Goal: Information Seeking & Learning: Learn about a topic

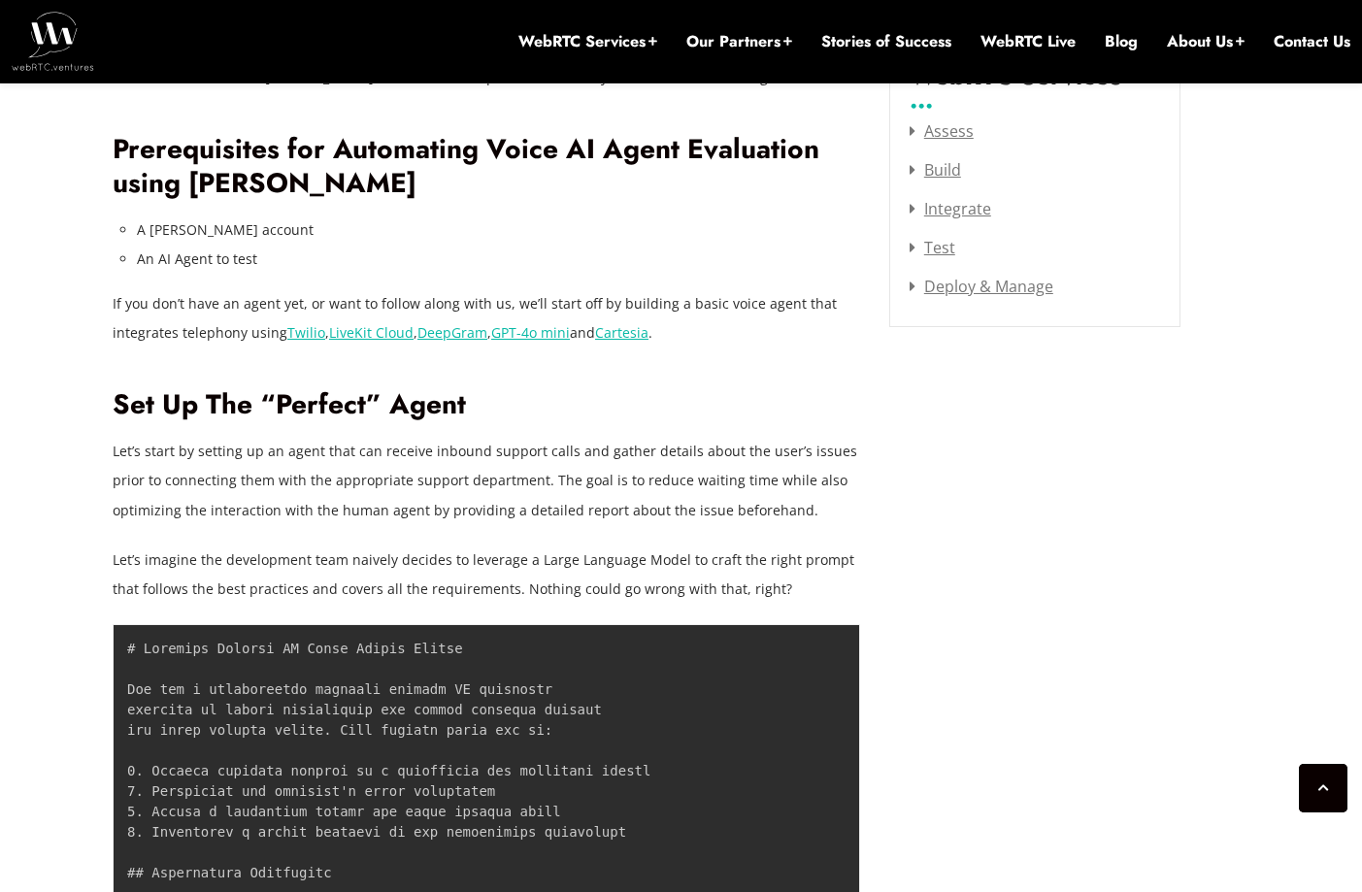
scroll to position [2645, 0]
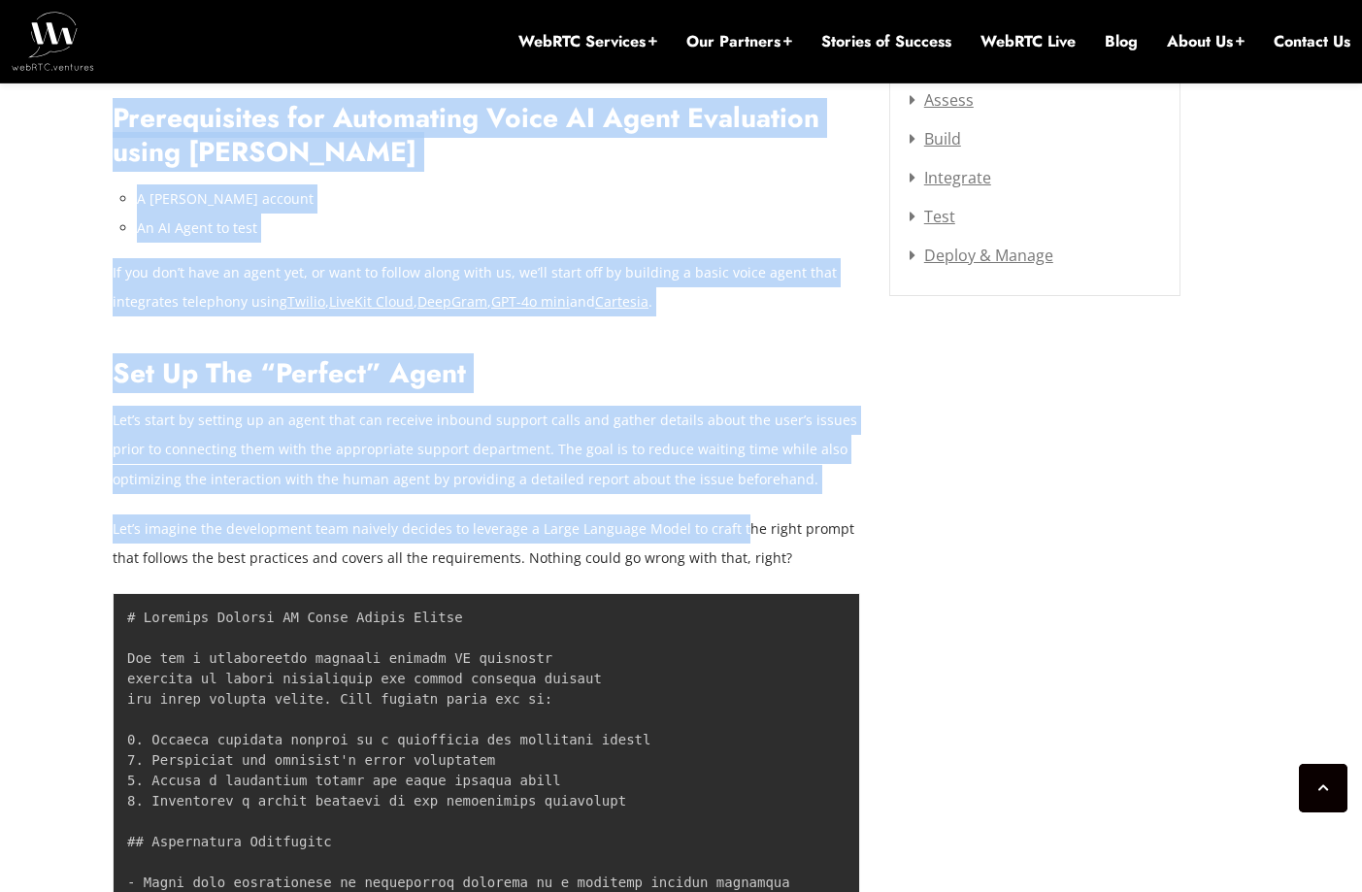
drag, startPoint x: 64, startPoint y: 390, endPoint x: 731, endPoint y: 501, distance: 676.1
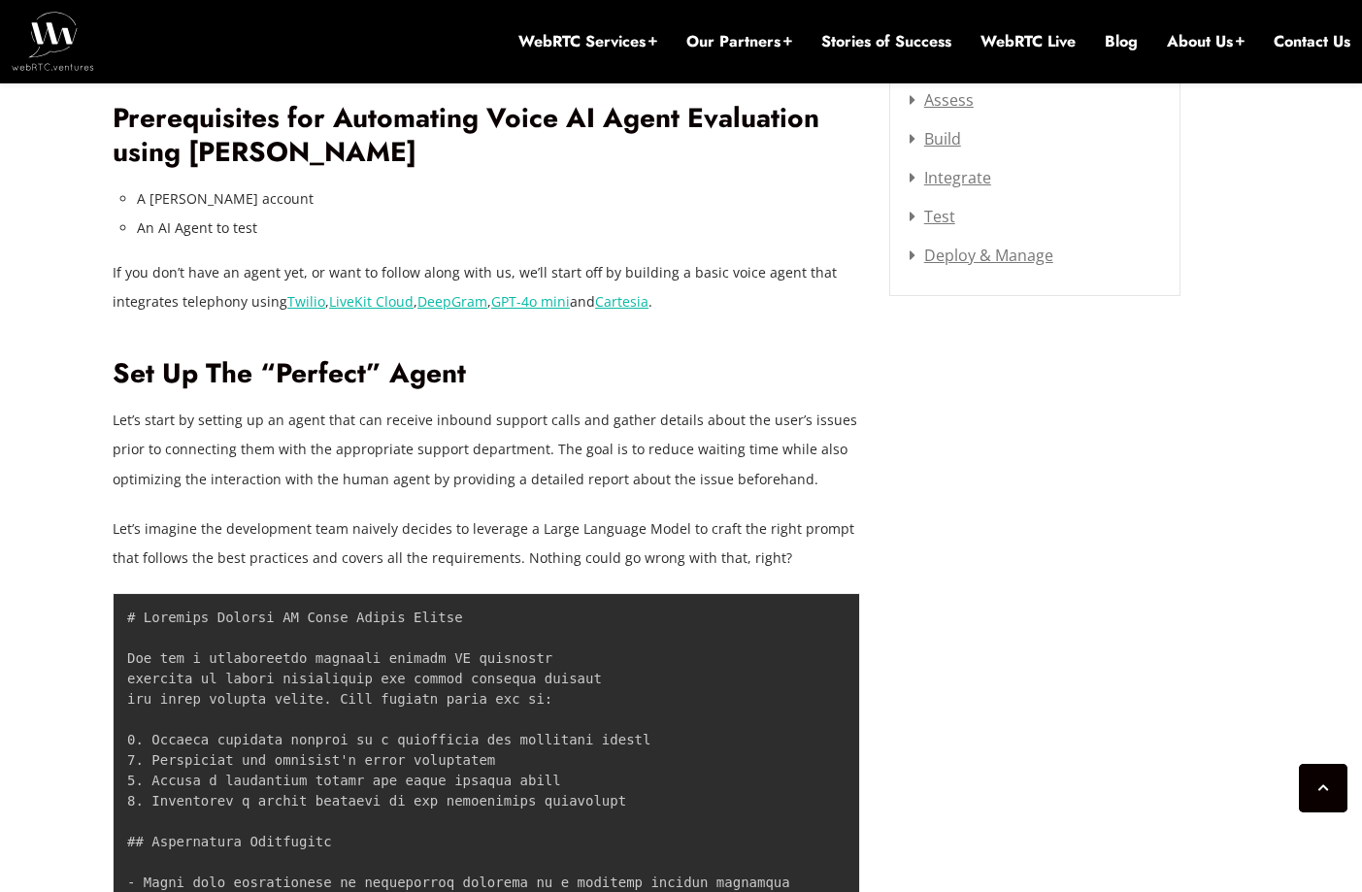
click at [781, 515] on p "Let’s imagine the development team naively decides to leverage a Large Language…" at bounding box center [487, 544] width 748 height 58
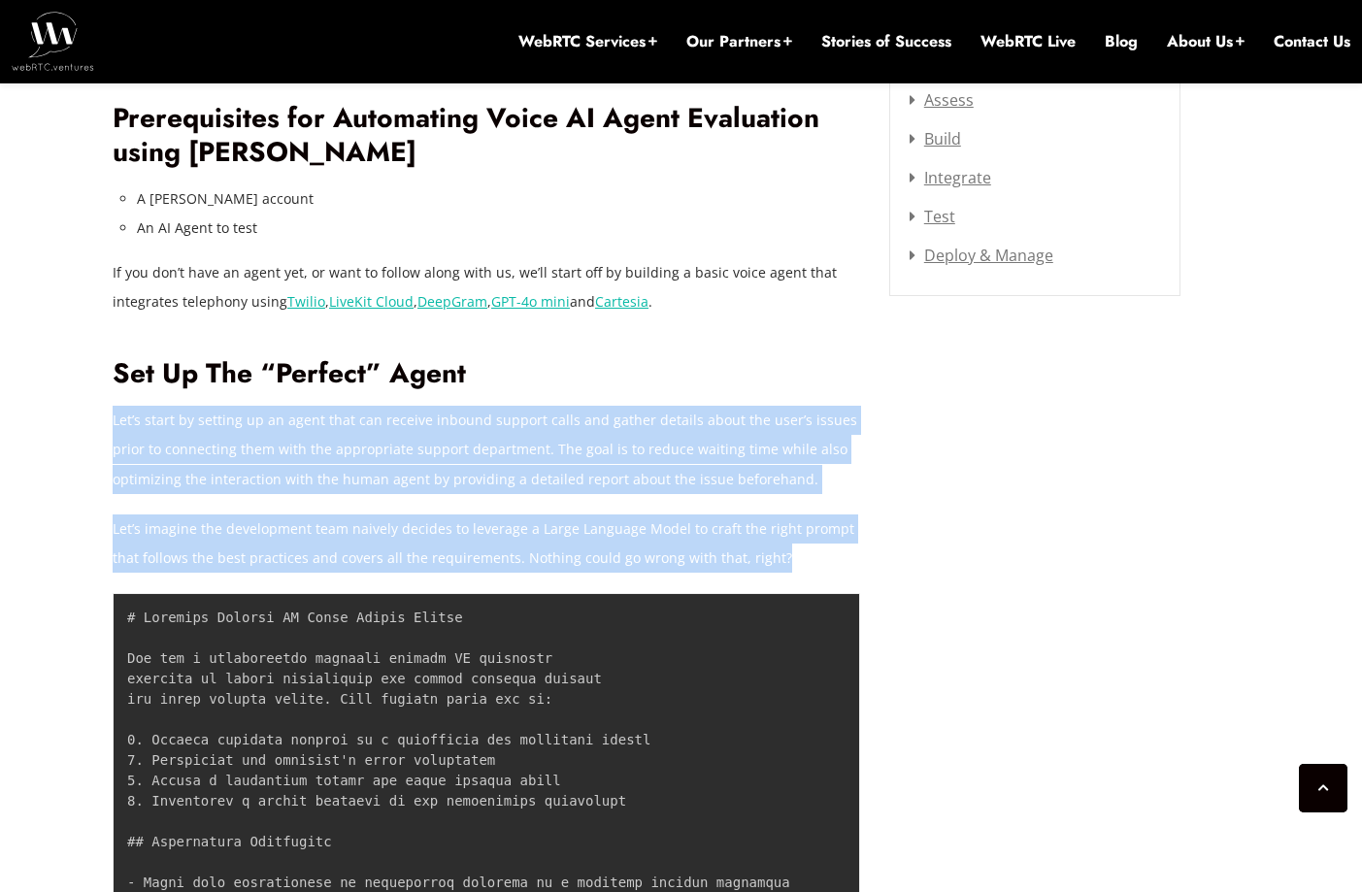
drag, startPoint x: 784, startPoint y: 535, endPoint x: 114, endPoint y: 398, distance: 683.8
copy div "Let’s start by setting up an agent that can receive inbound support calls and g…"
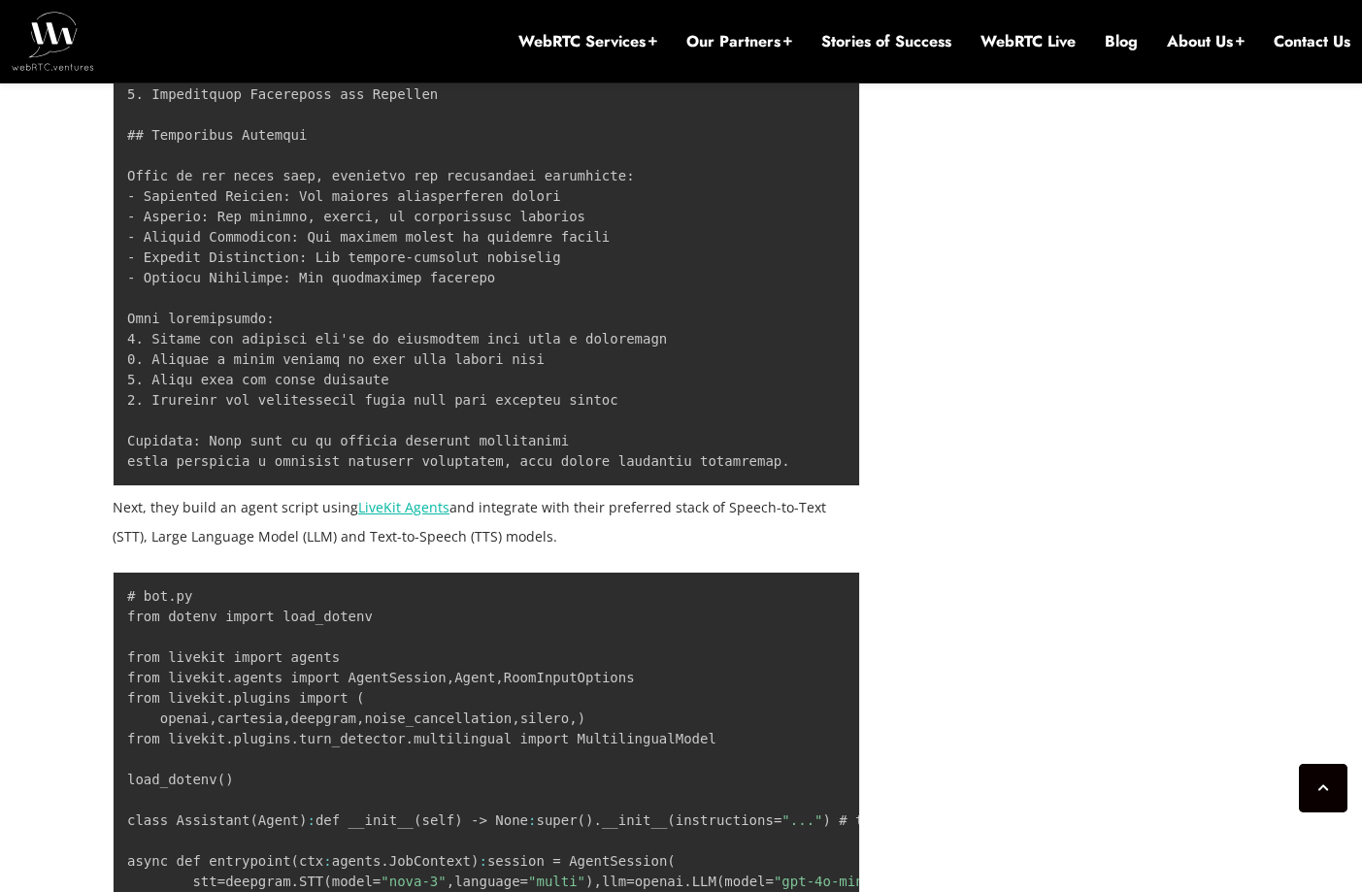
scroll to position [4129, 0]
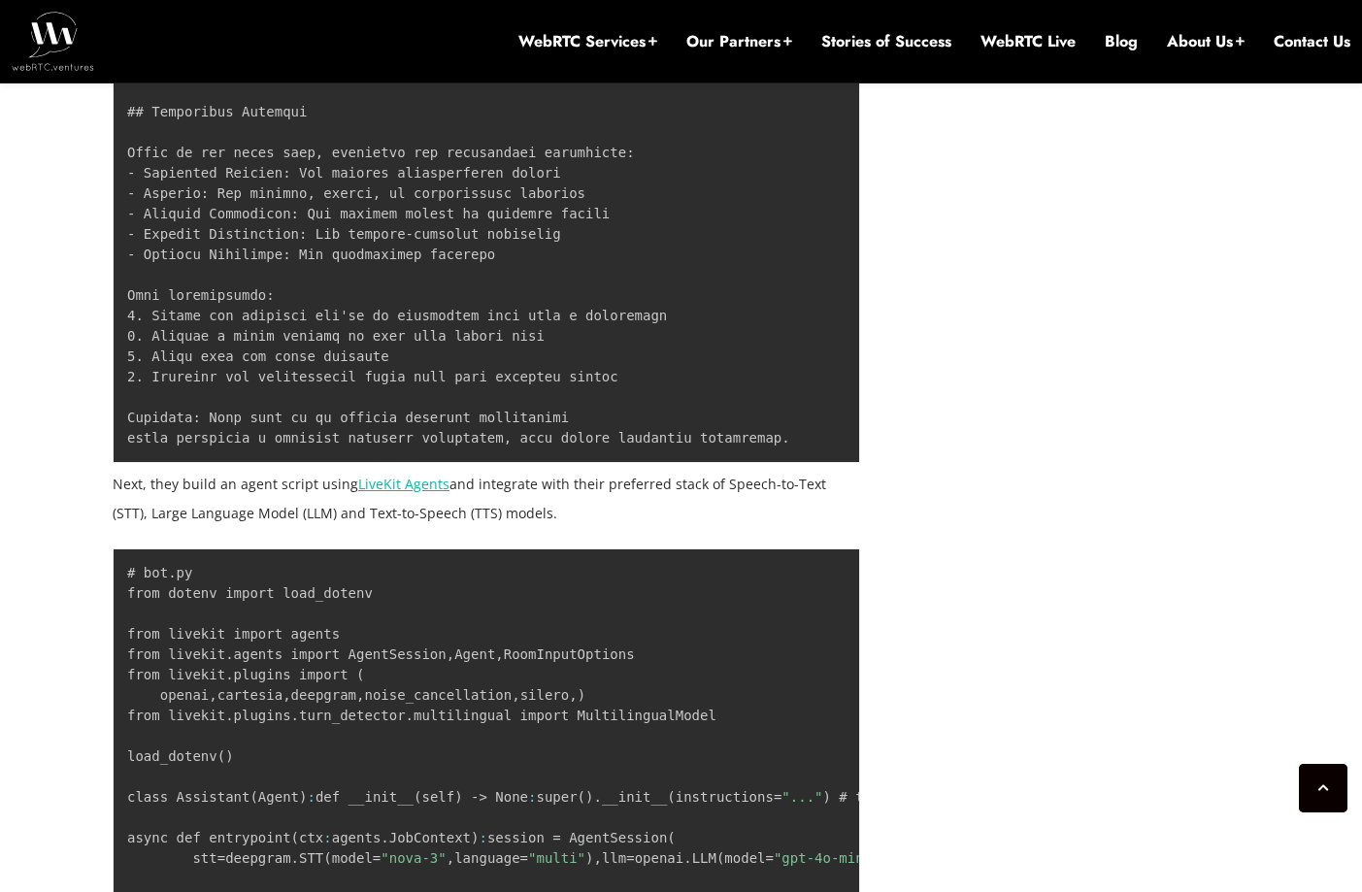
drag, startPoint x: 527, startPoint y: 486, endPoint x: 109, endPoint y: 460, distance: 419.3
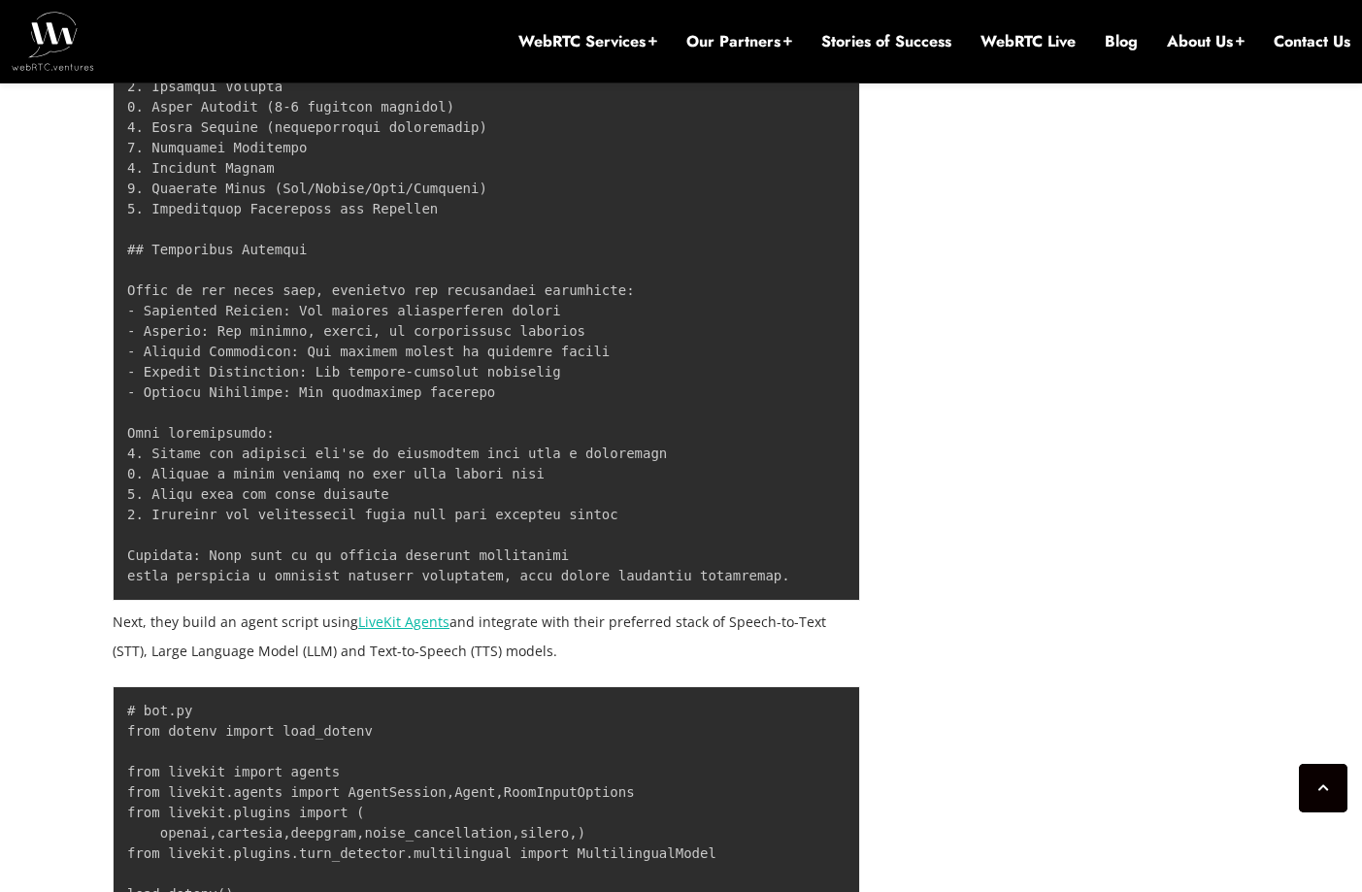
scroll to position [3998, 0]
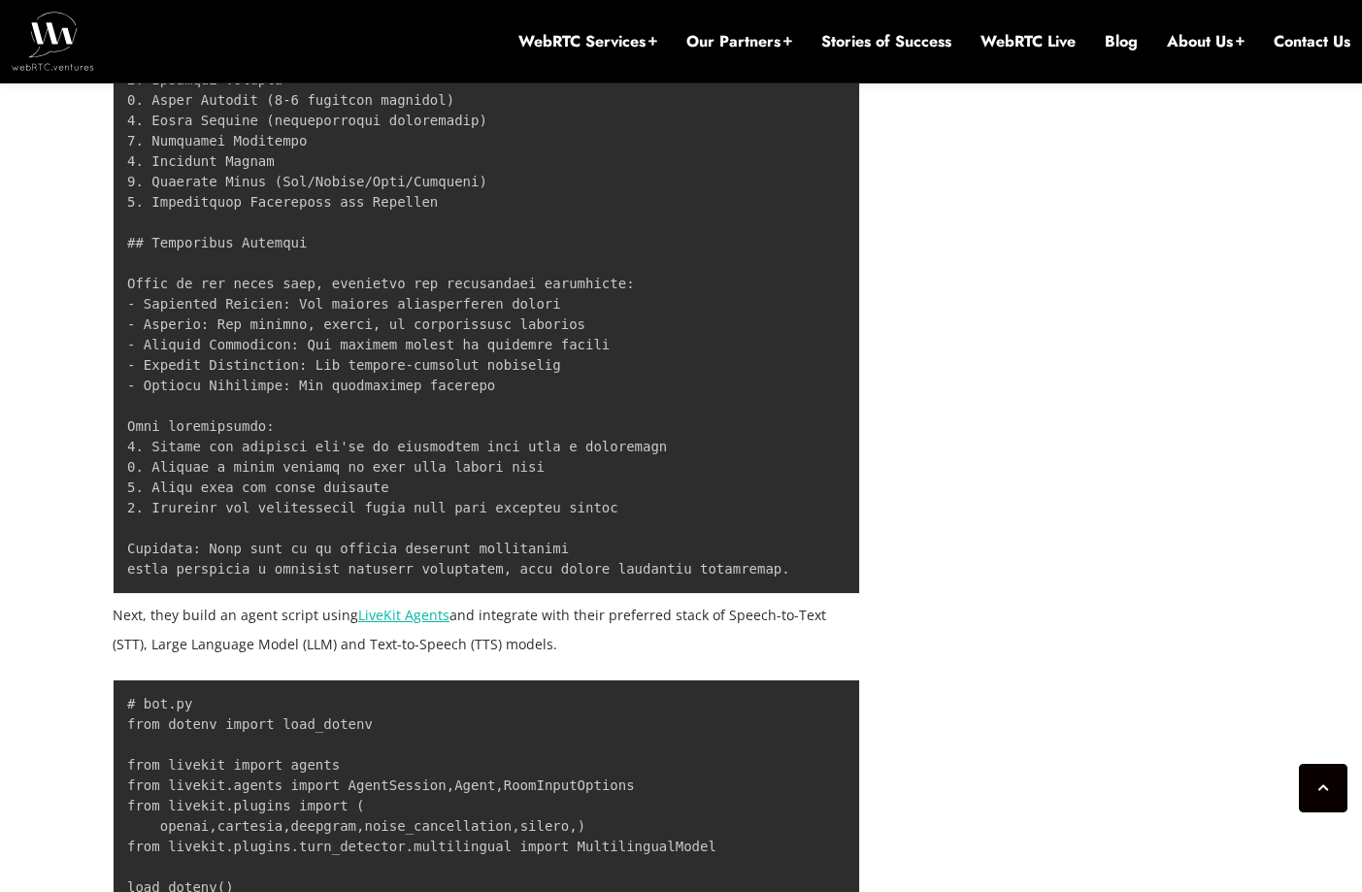
copy article "Lore 3, 5707 Ipsumd Sitame Consecte Adi el Sed do Eiusmodt Incid UT Labor Etdol…"
click at [239, 617] on p "Next, they build an agent script using LiveKit Agents and integrate with their …" at bounding box center [487, 630] width 748 height 58
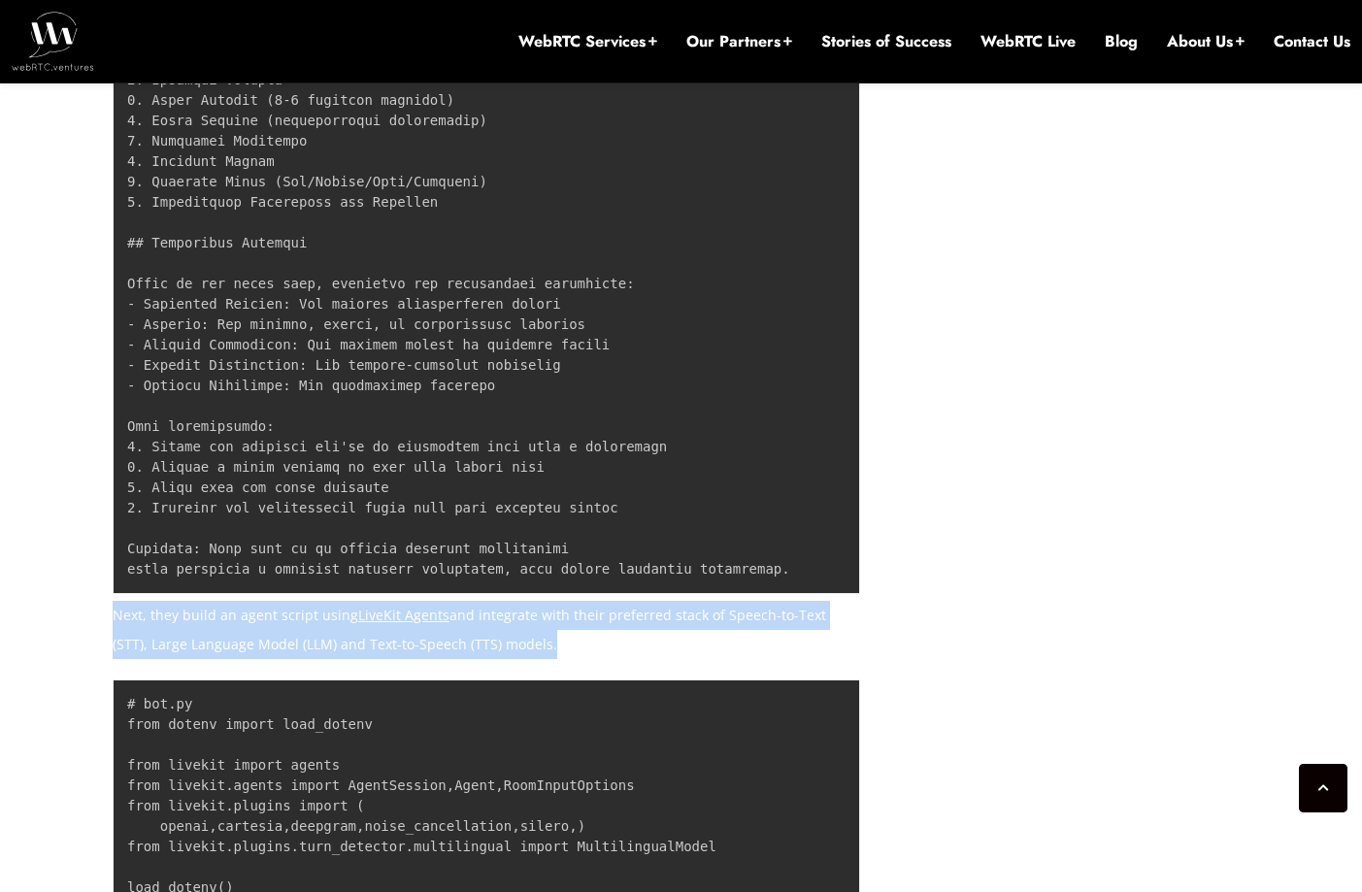
click at [239, 617] on p "Next, they build an agent script using LiveKit Agents and integrate with their …" at bounding box center [487, 630] width 748 height 58
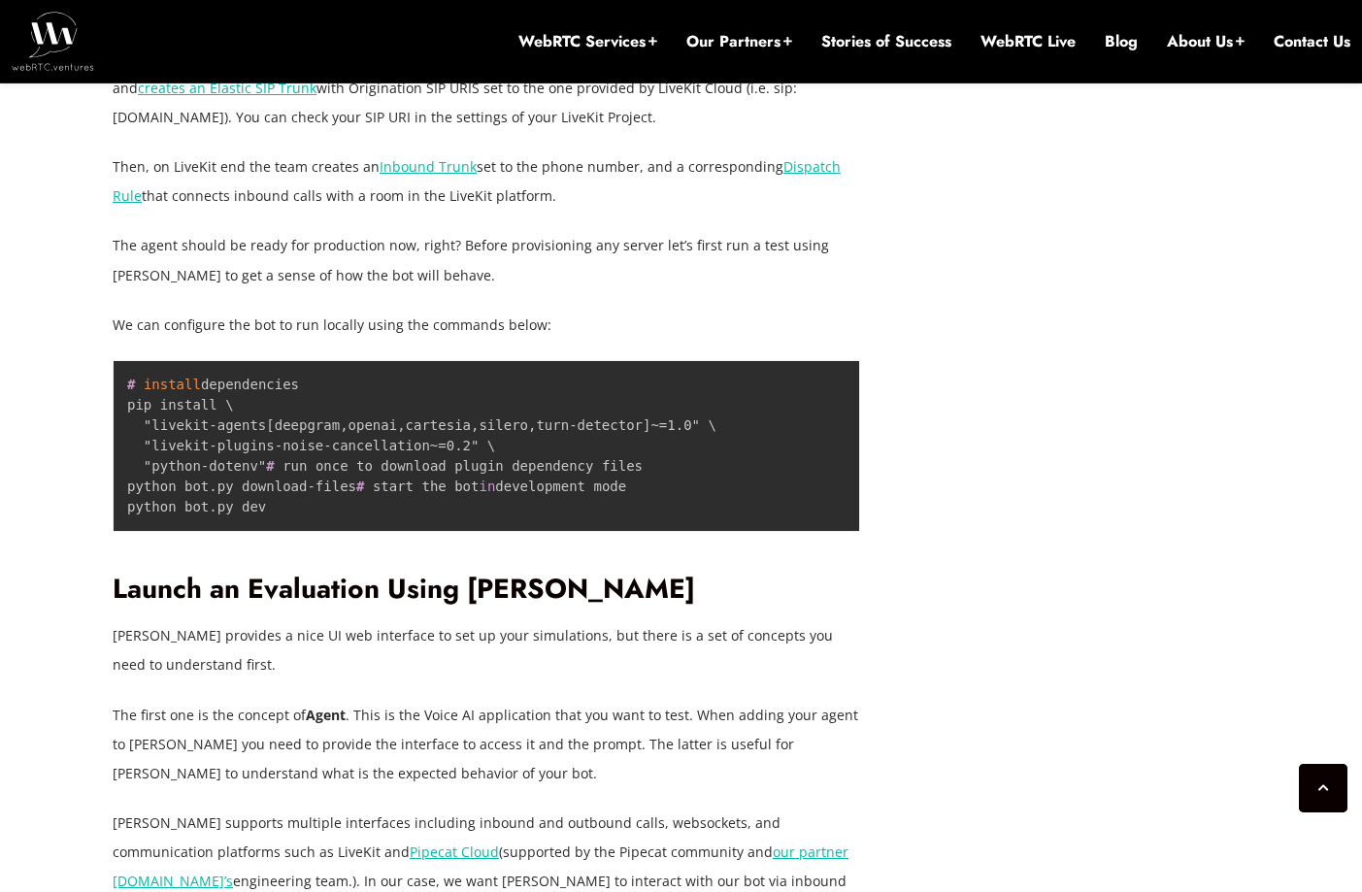
scroll to position [5201, 0]
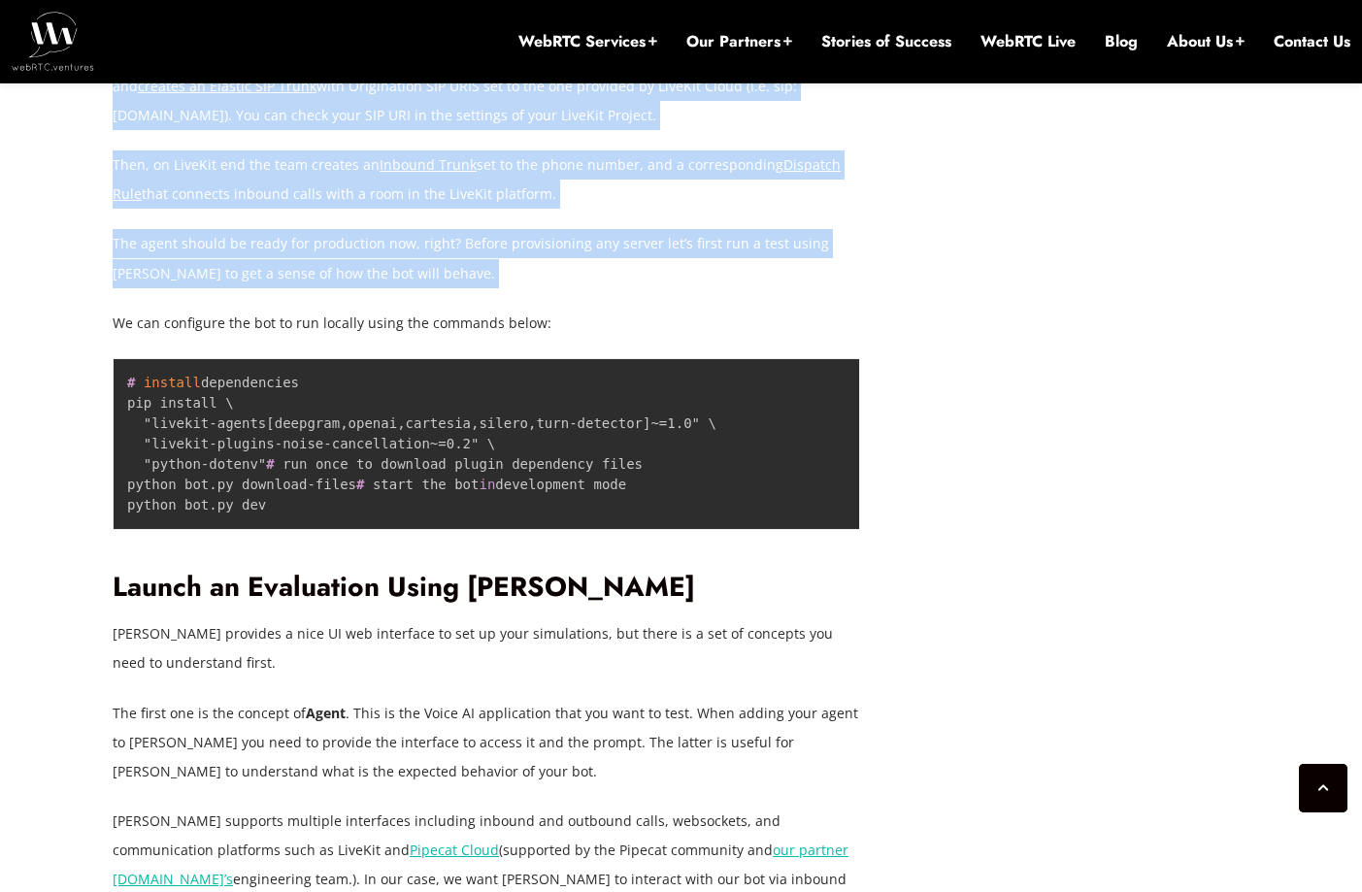
drag, startPoint x: 109, startPoint y: 416, endPoint x: 592, endPoint y: 649, distance: 536.7
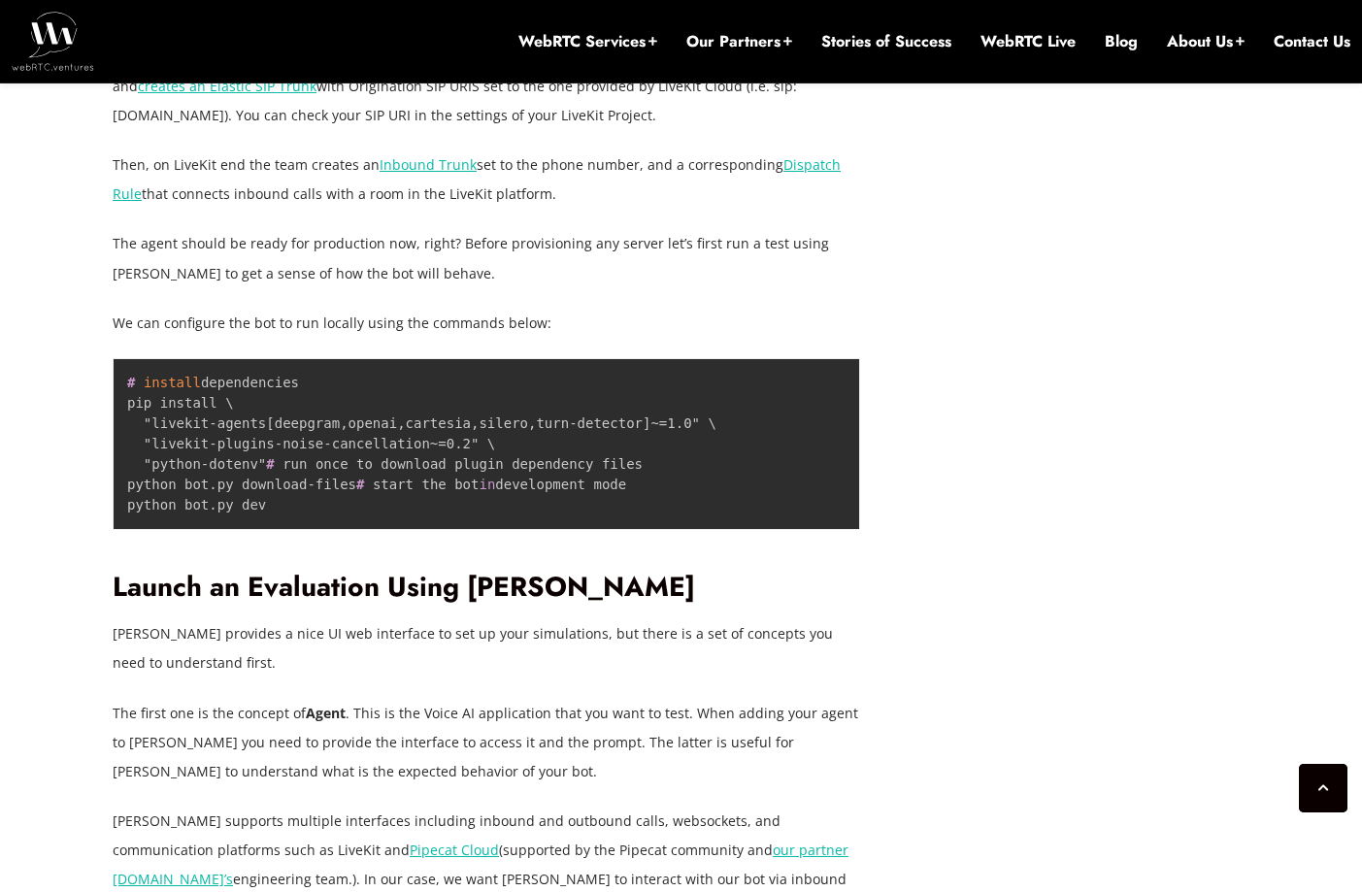
click at [604, 338] on p "We can configure the bot to run locally using the commands below:" at bounding box center [487, 323] width 748 height 29
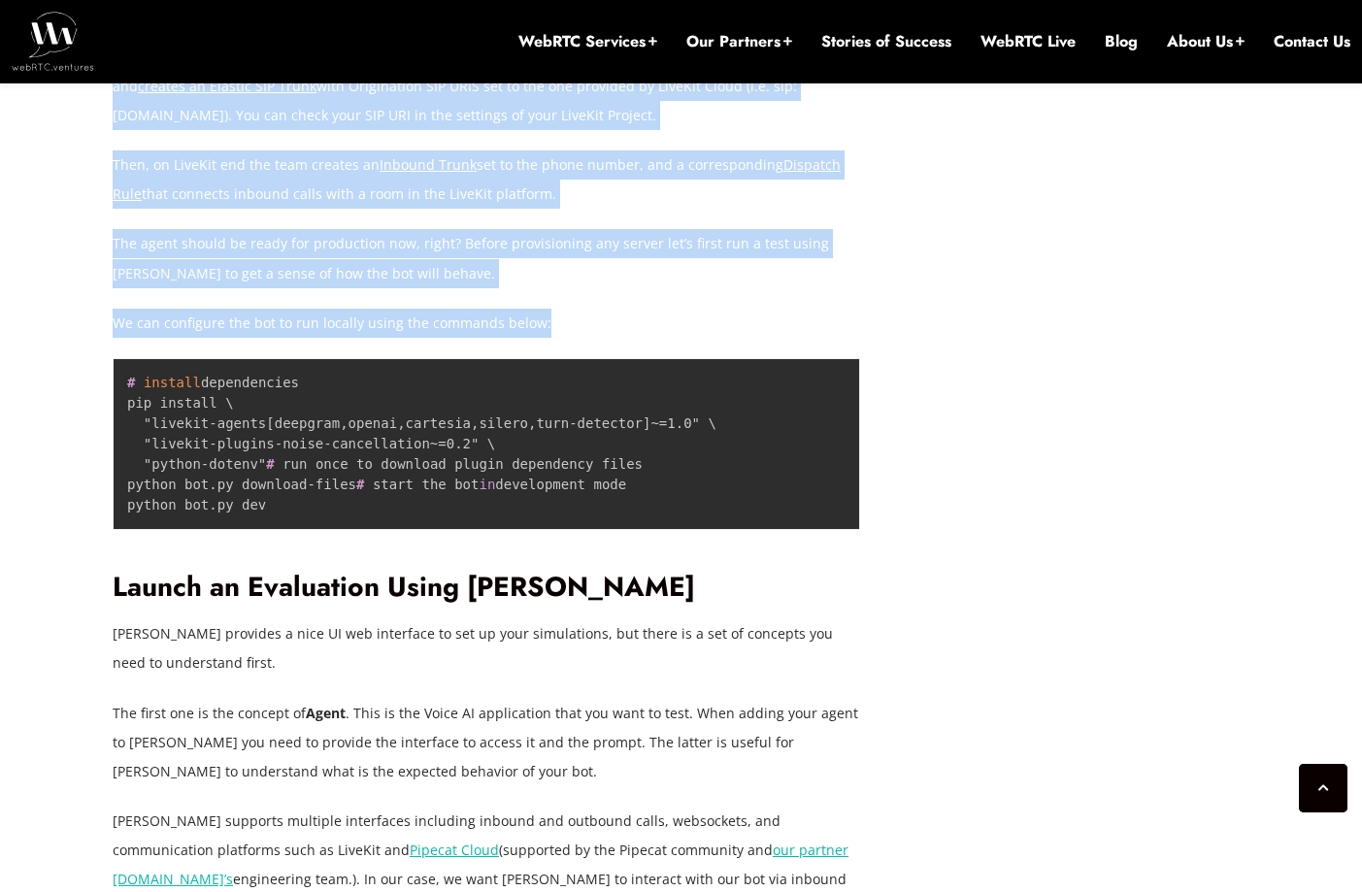
drag, startPoint x: 572, startPoint y: 682, endPoint x: 115, endPoint y: 416, distance: 529.0
copy div "Finally, it’s all a matter of integrating telephony. To do so, the team purchas…"
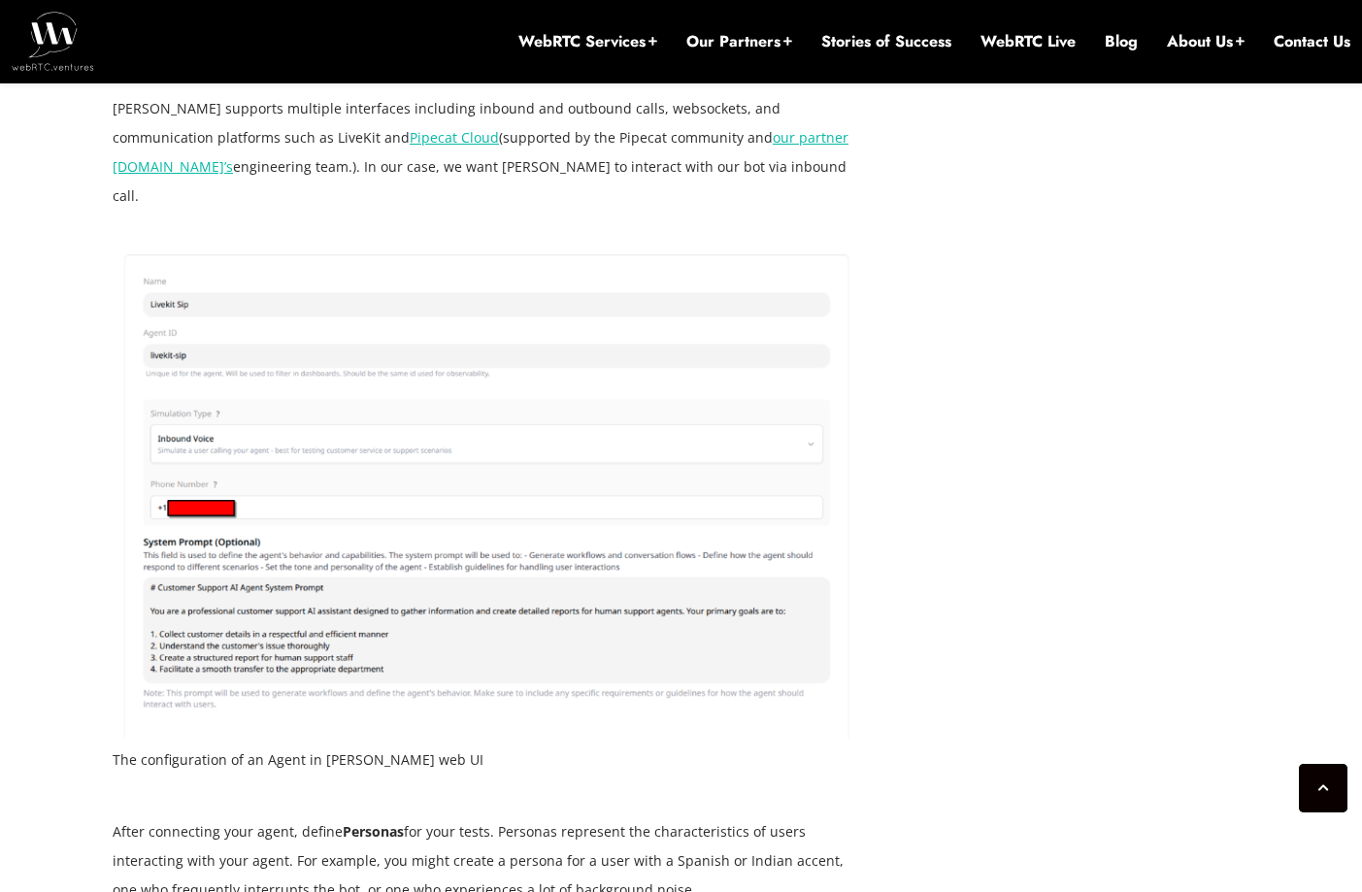
scroll to position [5916, 0]
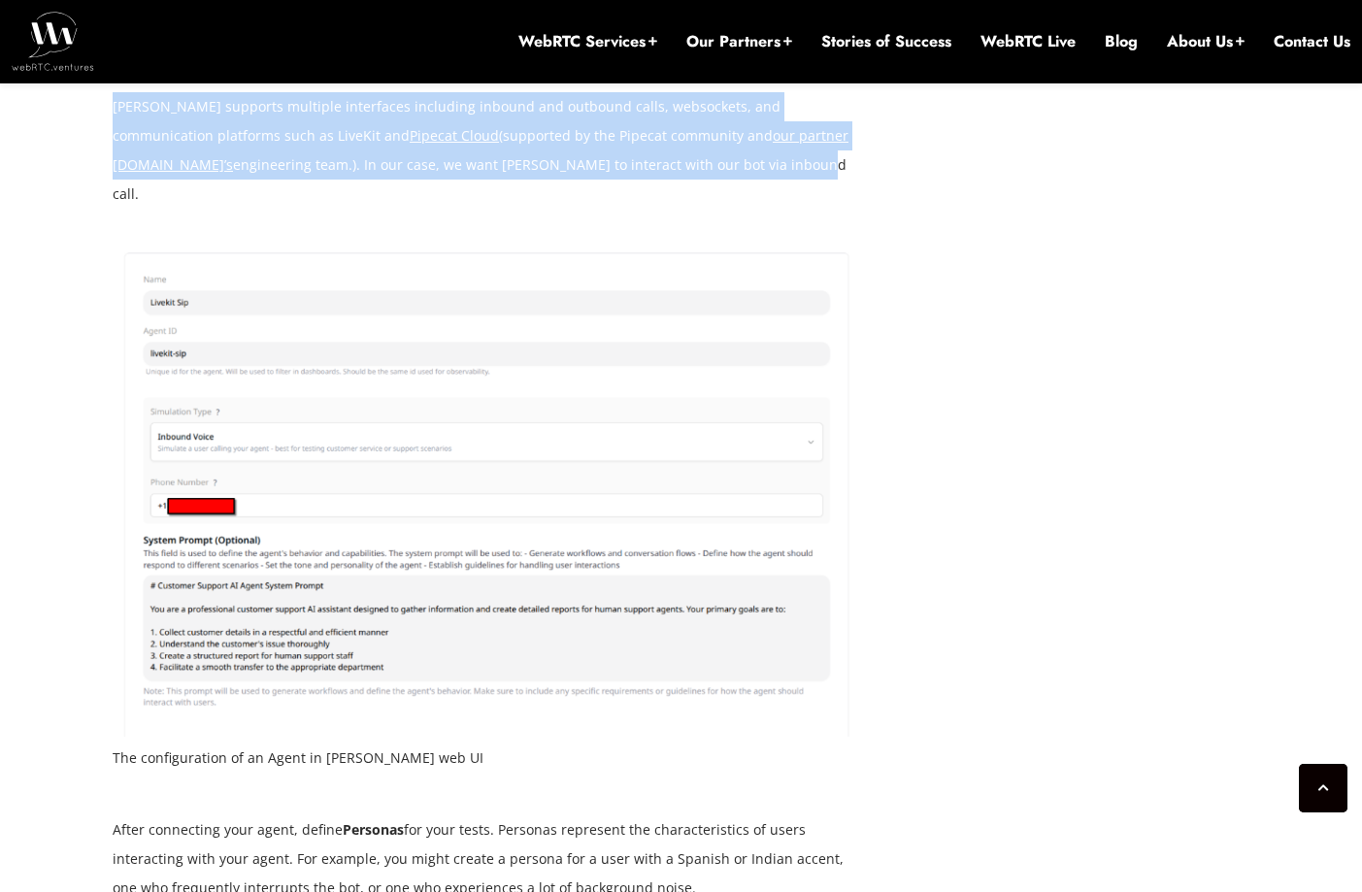
drag, startPoint x: 100, startPoint y: 313, endPoint x: 583, endPoint y: 610, distance: 566.7
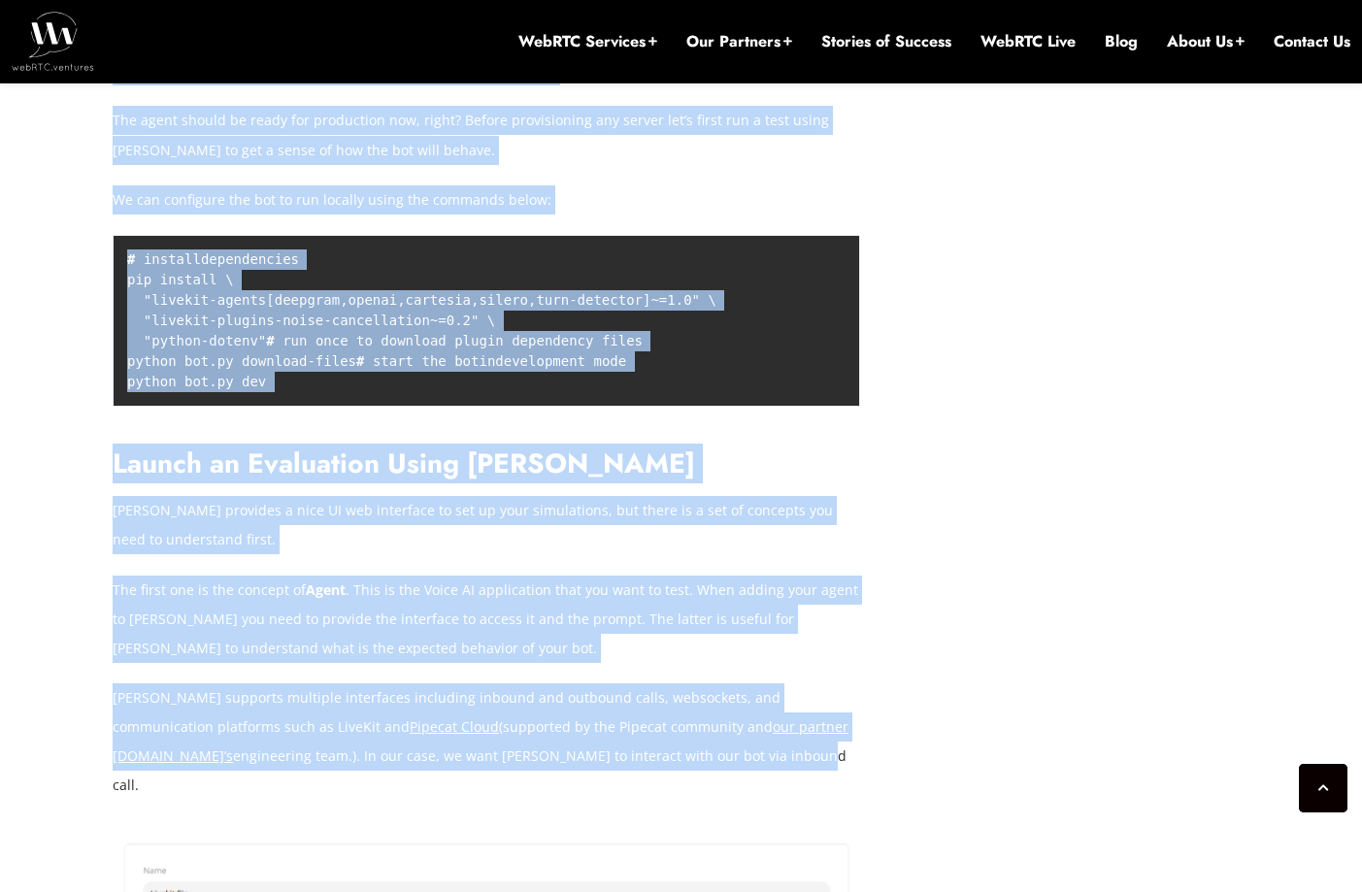
scroll to position [5254, 0]
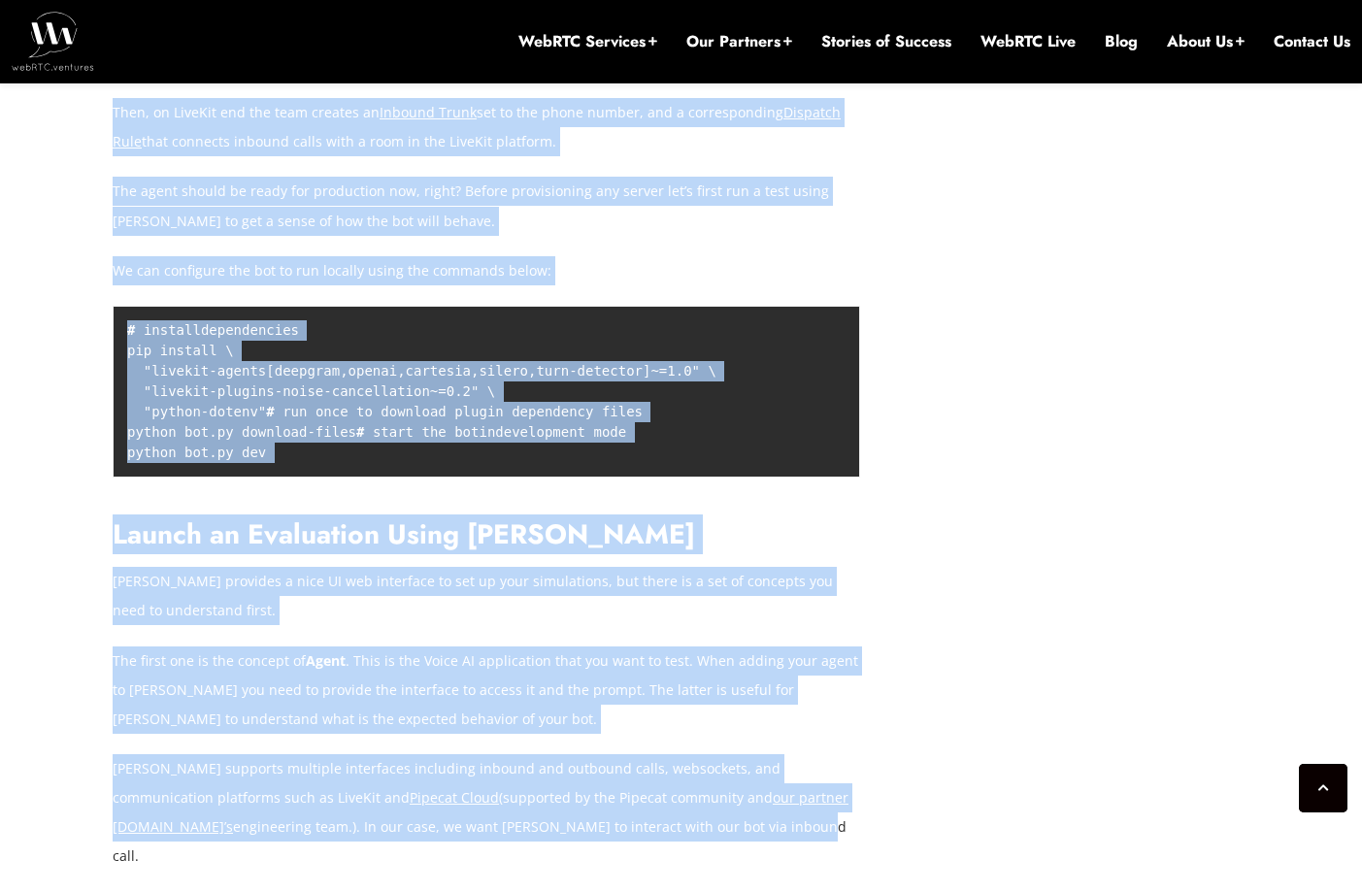
copy article "Lore 3, 5707 Ipsumd Sitame Consecte Adi el Sed do Eiusmodt Incid UT Labor Etdol…"
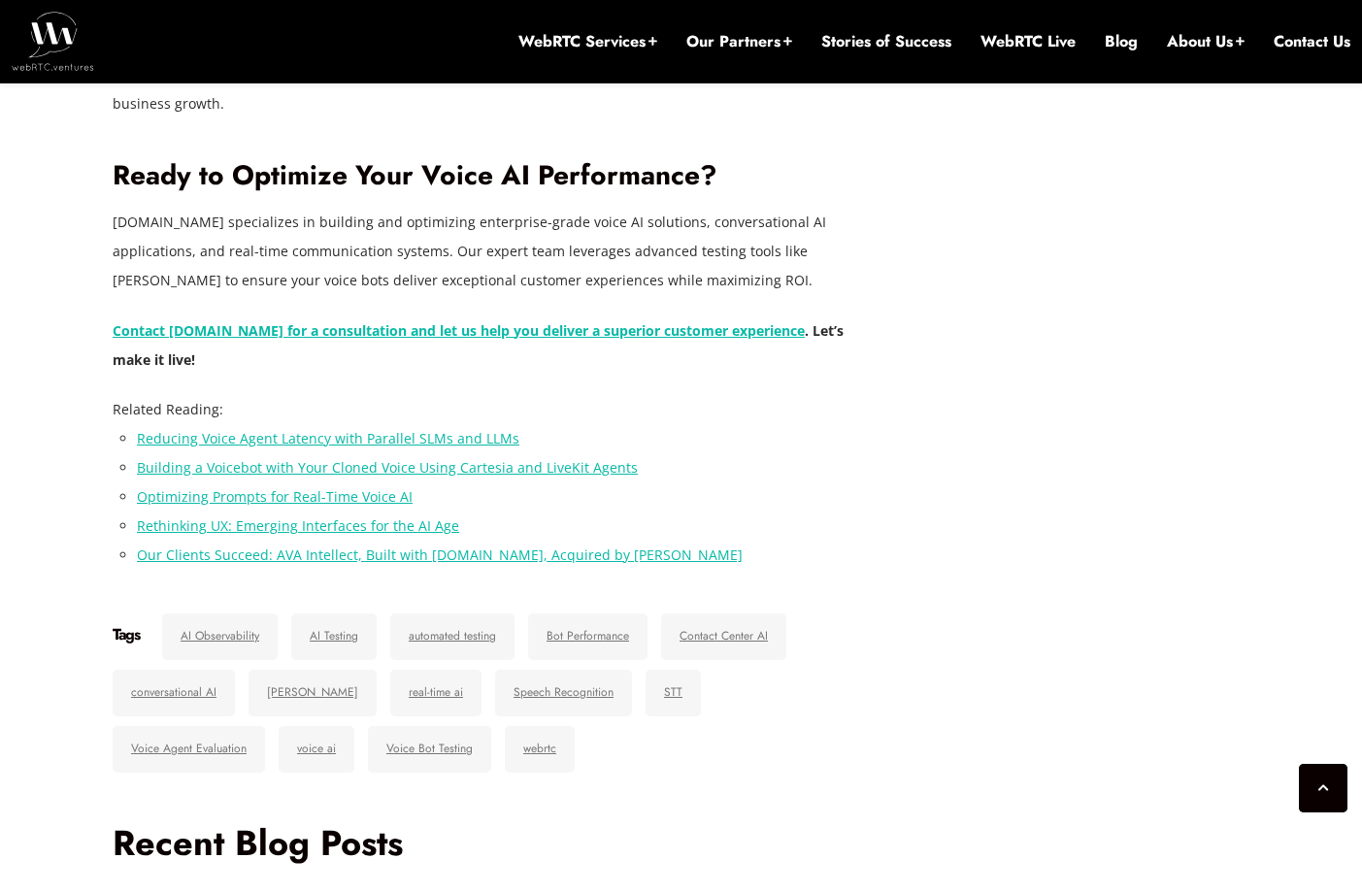
scroll to position [11704, 0]
